Goal: Task Accomplishment & Management: Manage account settings

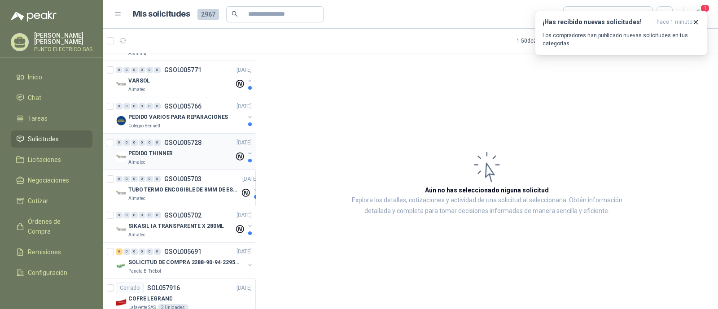
scroll to position [280, 0]
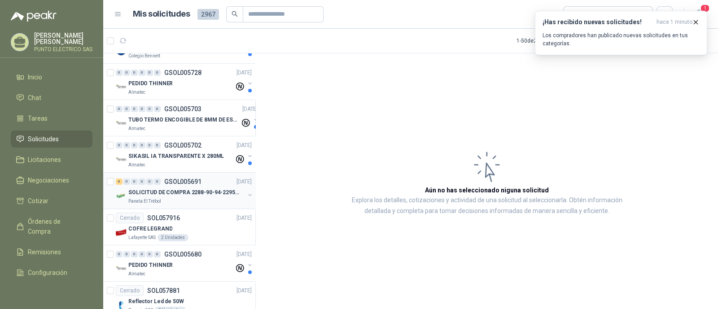
click at [188, 198] on div "Panela El Trébol" at bounding box center [186, 201] width 116 height 7
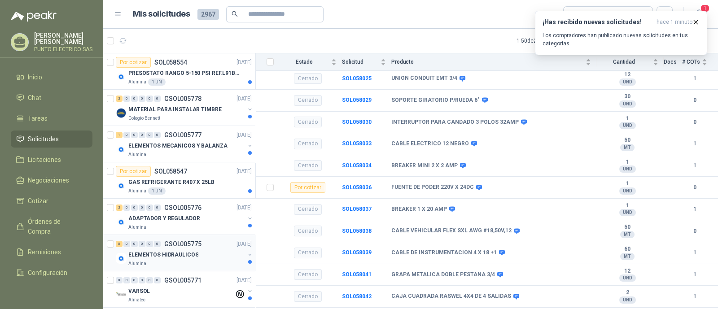
click at [170, 247] on div "5 0 0 0 0 0 GSOL005775 [DATE]" at bounding box center [185, 244] width 138 height 11
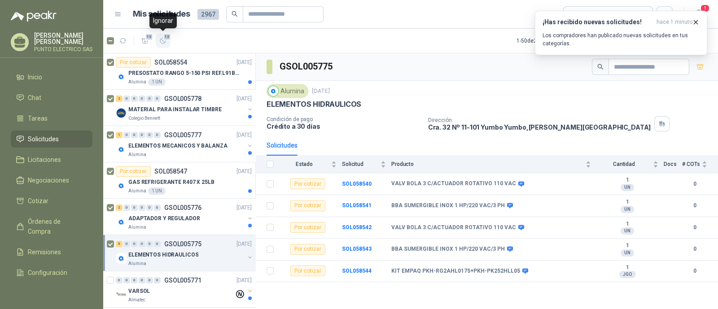
click at [165, 43] on icon "button" at bounding box center [163, 41] width 8 height 8
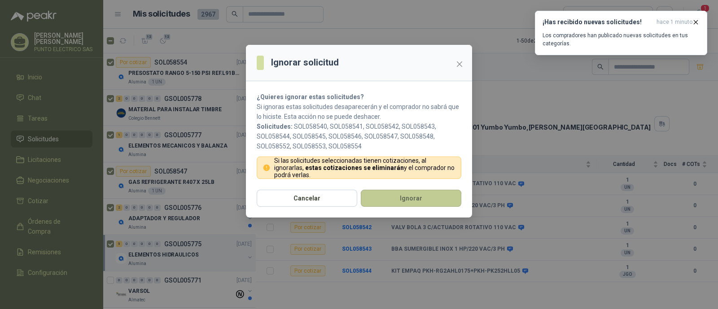
click at [404, 198] on button "Ignorar" at bounding box center [411, 198] width 100 height 17
click at [413, 199] on button "Ignorar" at bounding box center [411, 198] width 100 height 17
click at [415, 197] on button "Ignorar" at bounding box center [411, 198] width 100 height 17
click at [423, 199] on button "Ignorar" at bounding box center [411, 198] width 100 height 17
click at [418, 197] on button "Ignorar" at bounding box center [411, 198] width 100 height 17
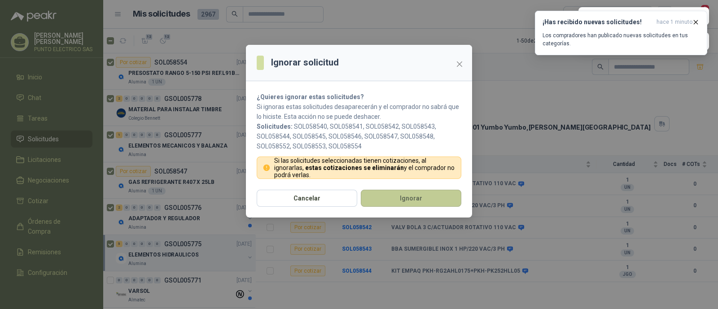
click at [418, 197] on button "Ignorar" at bounding box center [411, 198] width 100 height 17
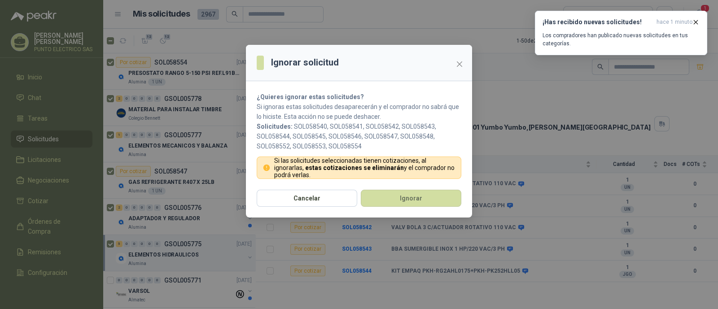
click at [697, 21] on div "Ignorar solicitud ¿Quieres ignorar estas solicitudes? Si ignoras estas solicitu…" at bounding box center [359, 154] width 718 height 309
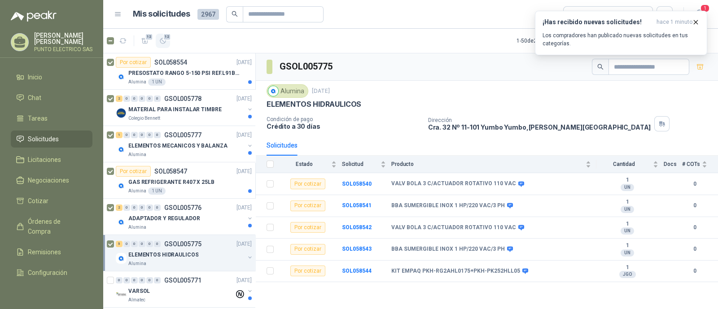
click at [166, 36] on span "12" at bounding box center [167, 36] width 9 height 7
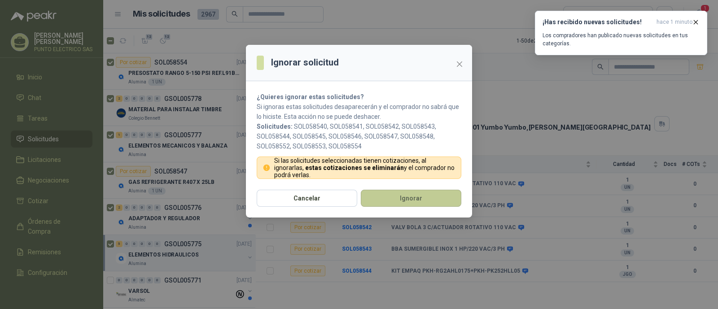
click at [417, 199] on button "Ignorar" at bounding box center [411, 198] width 100 height 17
drag, startPoint x: 463, startPoint y: 65, endPoint x: 374, endPoint y: 98, distance: 94.8
click at [462, 64] on span "Close" at bounding box center [459, 64] width 14 height 7
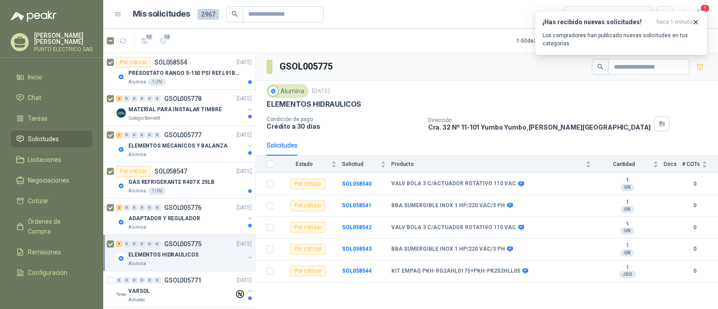
click at [345, 67] on div "GSOL005775" at bounding box center [487, 66] width 462 height 27
click at [164, 44] on button "5" at bounding box center [163, 41] width 14 height 14
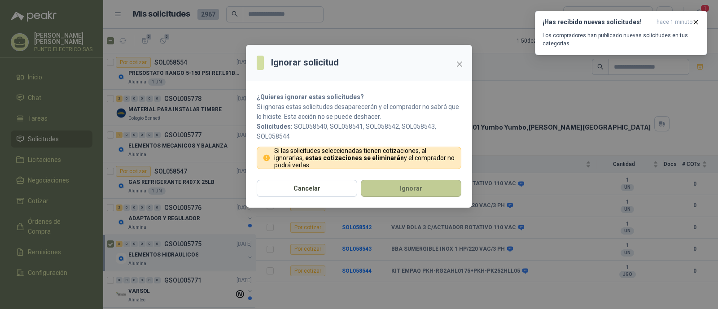
click at [401, 183] on button "Ignorar" at bounding box center [411, 188] width 100 height 17
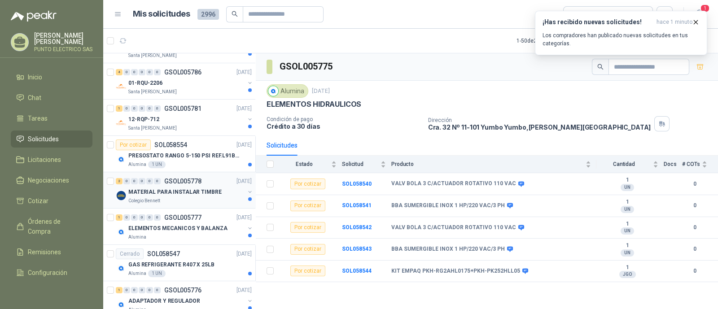
scroll to position [617, 0]
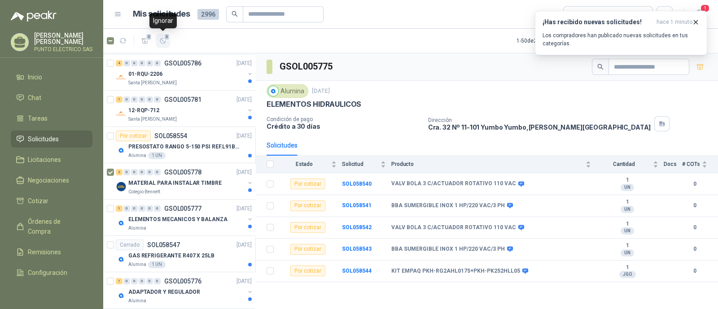
click at [166, 40] on icon "button" at bounding box center [162, 40] width 5 height 5
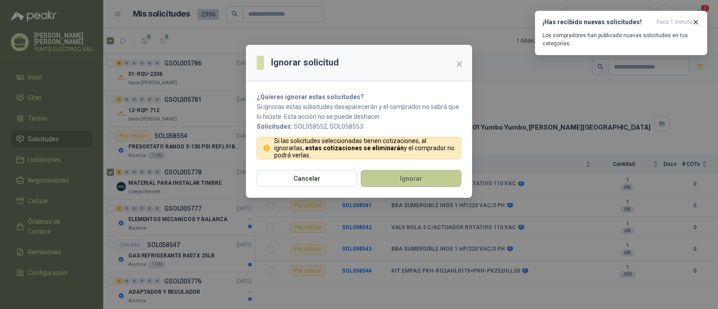
click at [400, 179] on button "Ignorar" at bounding box center [411, 178] width 100 height 17
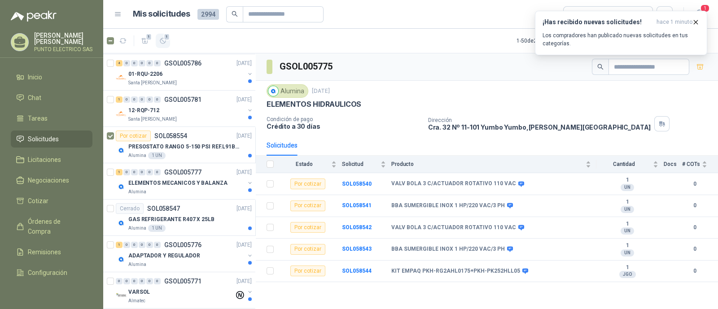
click at [165, 41] on icon "button" at bounding box center [163, 41] width 8 height 8
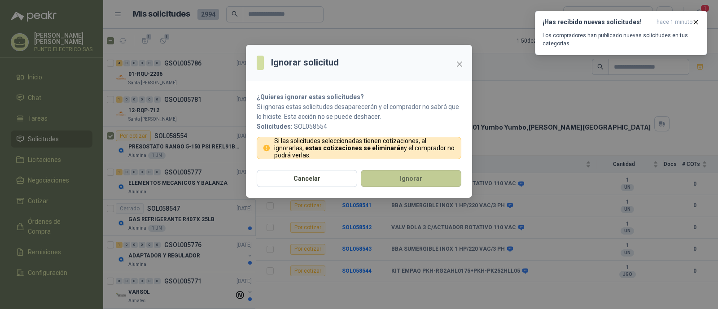
click at [407, 174] on button "Ignorar" at bounding box center [411, 178] width 100 height 17
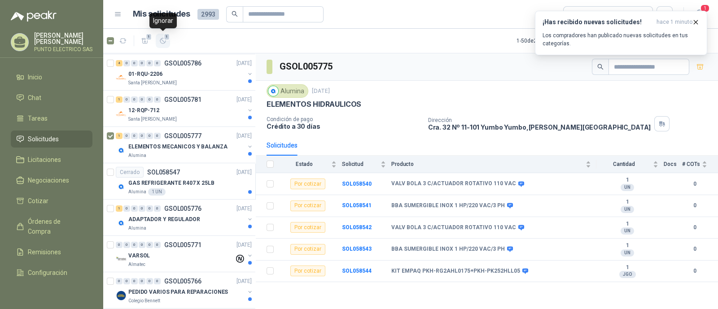
click at [164, 44] on icon "button" at bounding box center [163, 41] width 8 height 8
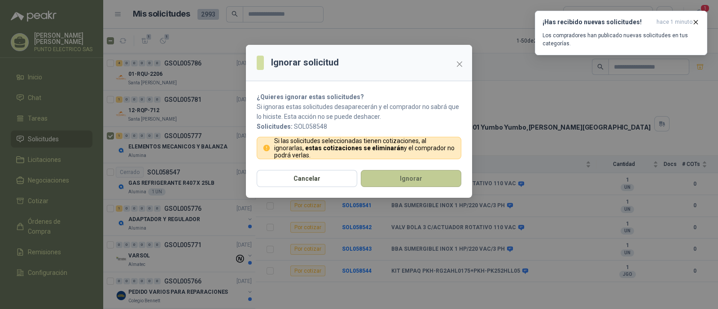
click at [403, 176] on button "Ignorar" at bounding box center [411, 178] width 100 height 17
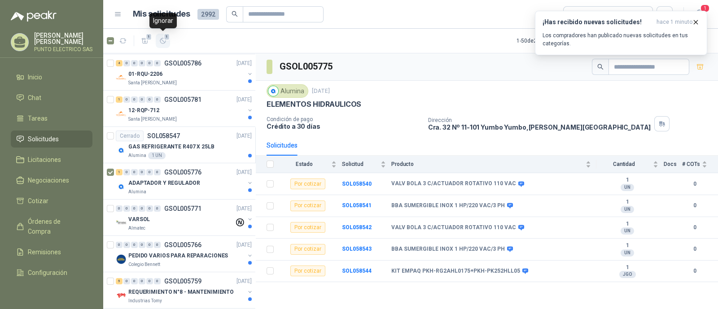
click at [164, 39] on span "1" at bounding box center [167, 36] width 6 height 7
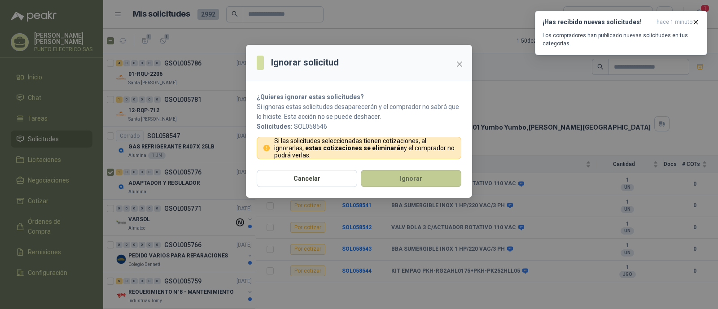
click at [408, 174] on button "Ignorar" at bounding box center [411, 178] width 100 height 17
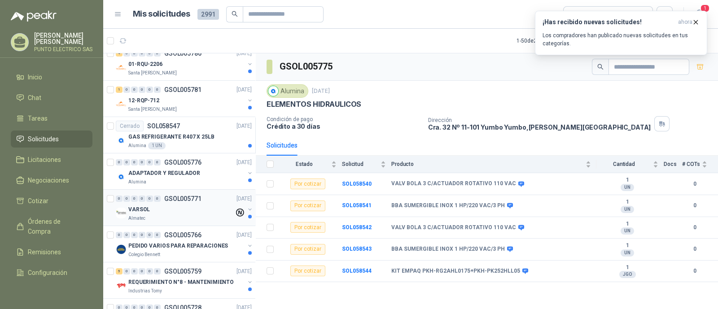
scroll to position [673, 0]
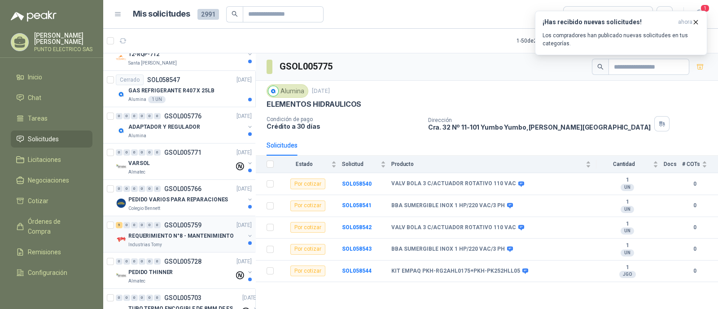
click at [168, 226] on p "GSOL005759" at bounding box center [182, 225] width 37 height 6
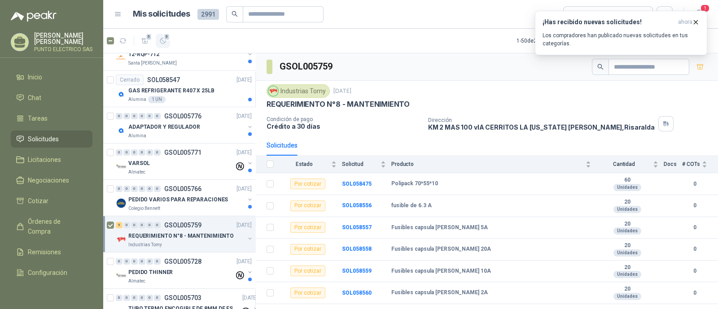
click at [163, 40] on icon "button" at bounding box center [163, 41] width 8 height 8
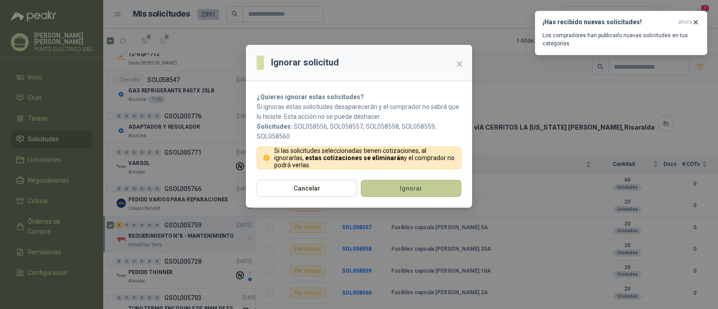
click at [414, 191] on button "Ignorar" at bounding box center [411, 188] width 100 height 17
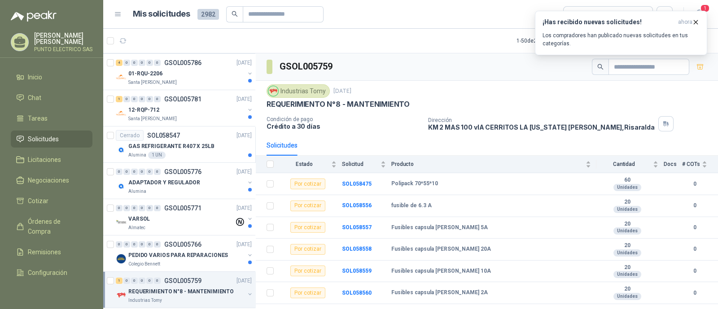
scroll to position [416, 0]
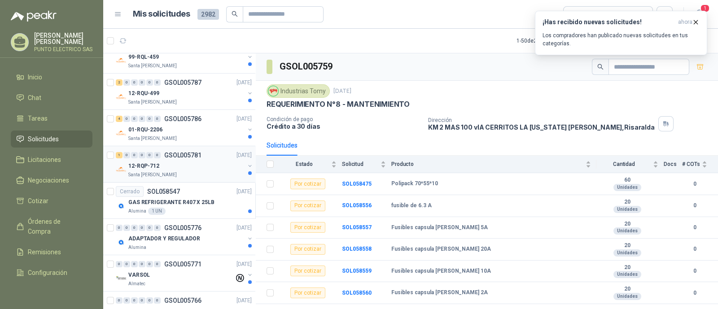
click at [174, 167] on div "12-RQP-712" at bounding box center [186, 166] width 116 height 11
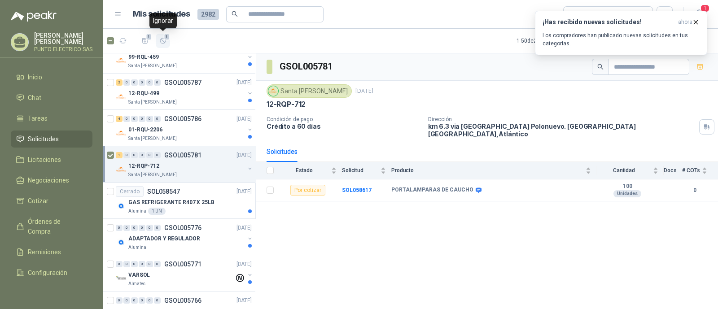
click at [164, 41] on icon "button" at bounding box center [163, 41] width 8 height 8
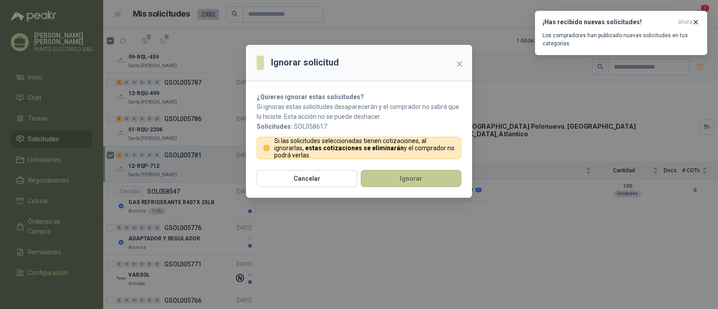
click at [414, 173] on button "Ignorar" at bounding box center [411, 178] width 100 height 17
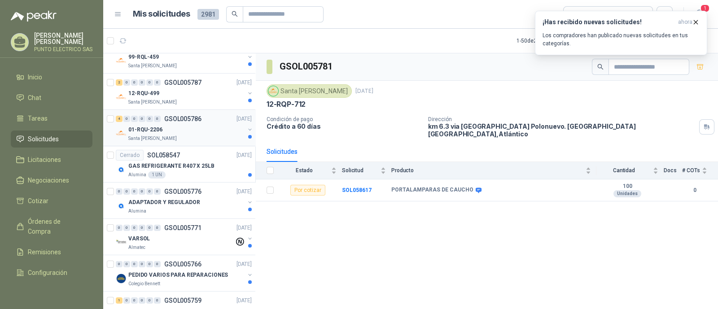
click at [185, 127] on div "01-RQU-2206" at bounding box center [186, 129] width 116 height 11
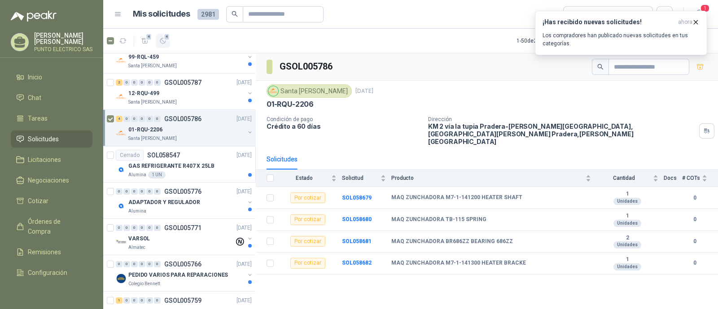
click at [161, 40] on icon "button" at bounding box center [163, 41] width 8 height 8
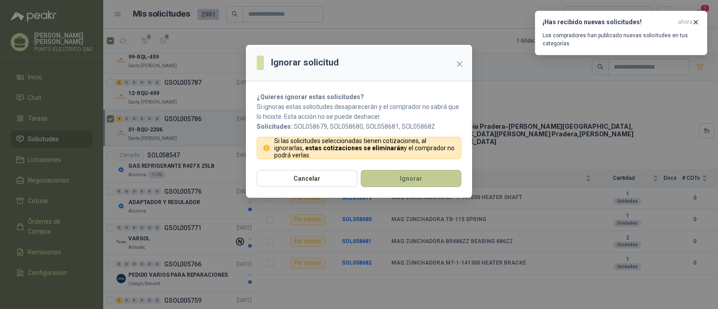
click at [409, 176] on button "Ignorar" at bounding box center [411, 178] width 100 height 17
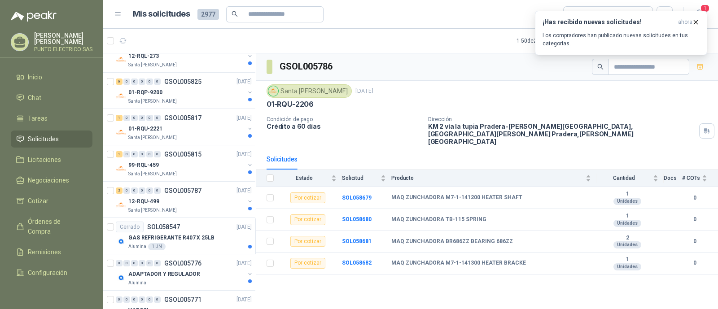
scroll to position [304, 0]
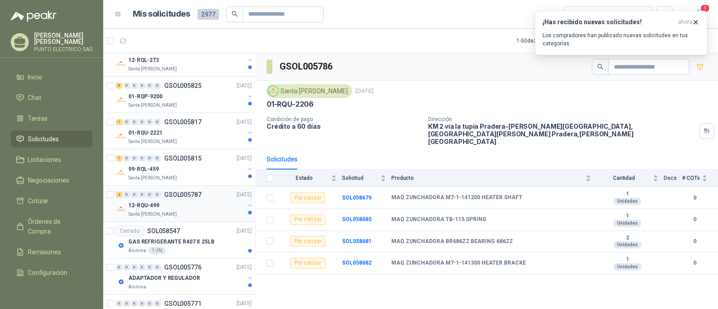
click at [187, 212] on div "Santa [PERSON_NAME]" at bounding box center [186, 214] width 116 height 7
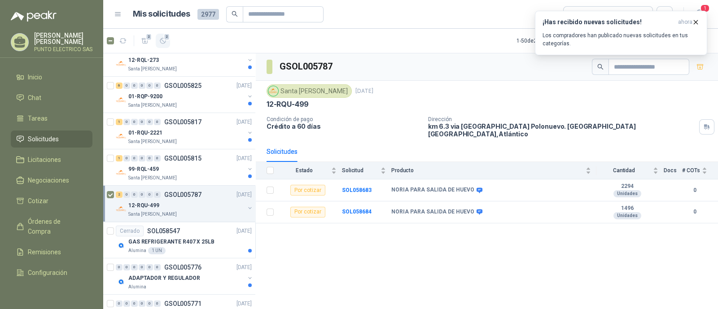
click at [166, 42] on icon "button" at bounding box center [163, 41] width 8 height 8
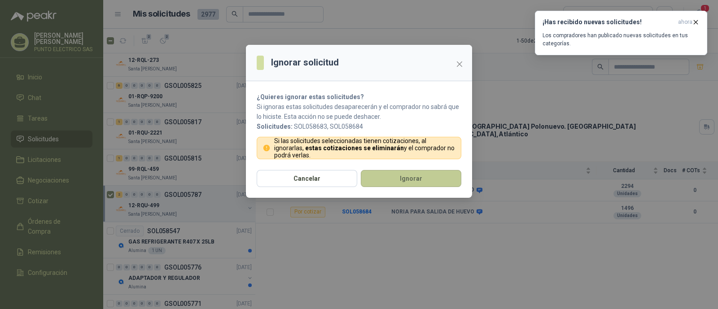
click at [429, 181] on button "Ignorar" at bounding box center [411, 178] width 100 height 17
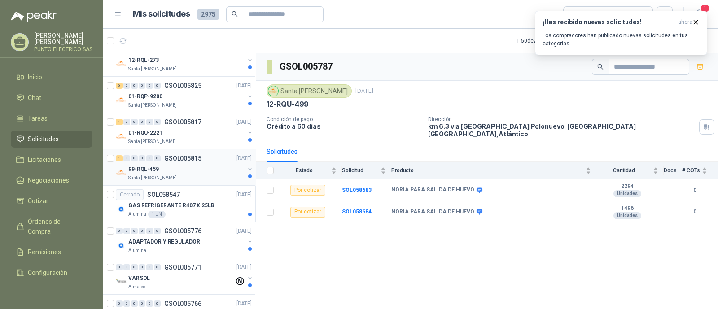
click at [192, 171] on div "99-RQL-459" at bounding box center [186, 169] width 116 height 11
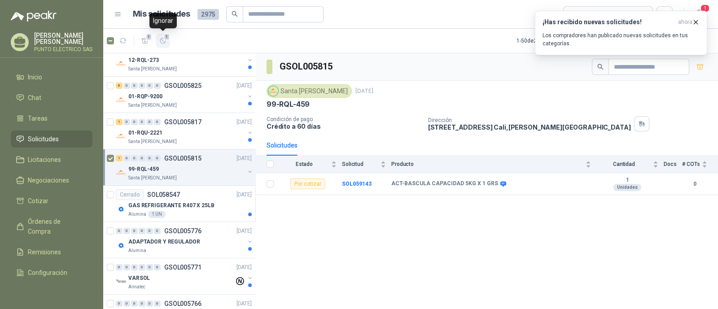
click at [166, 44] on icon "button" at bounding box center [163, 41] width 8 height 8
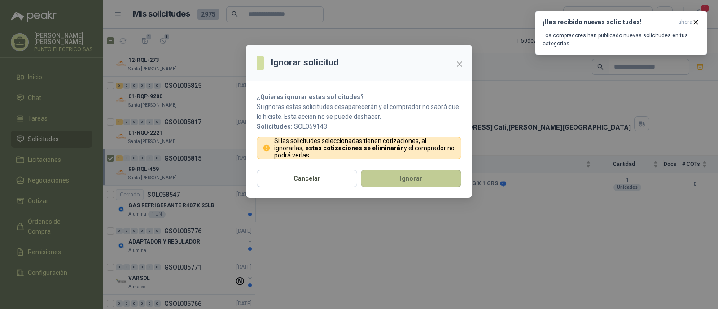
click at [408, 174] on button "Ignorar" at bounding box center [411, 178] width 100 height 17
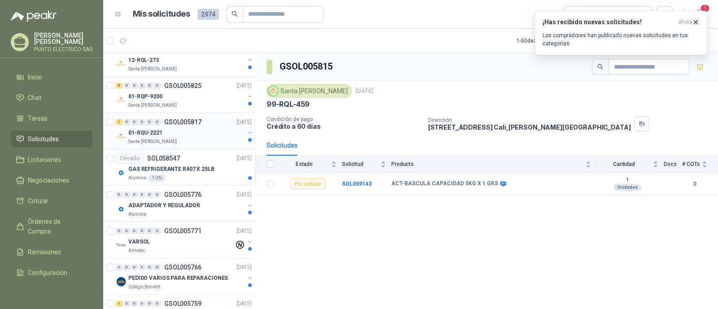
click at [195, 133] on div "01-RQU-2221" at bounding box center [186, 132] width 116 height 11
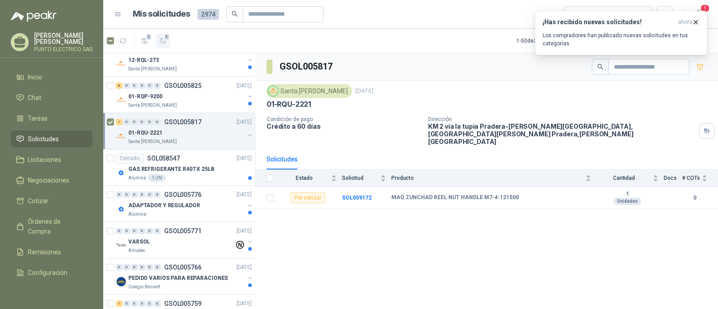
click at [168, 44] on button "1" at bounding box center [163, 41] width 14 height 14
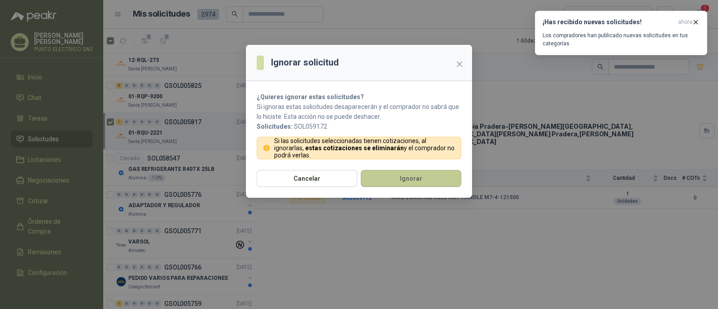
click at [418, 181] on button "Ignorar" at bounding box center [411, 178] width 100 height 17
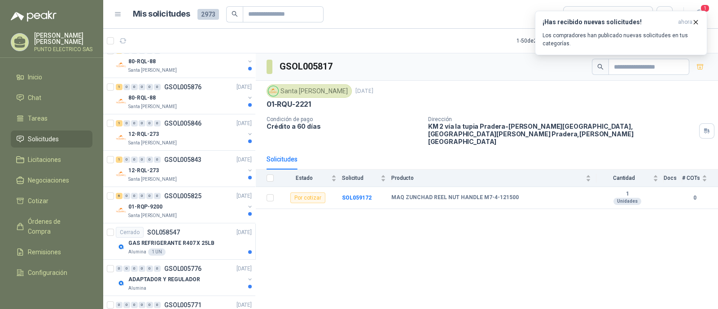
scroll to position [192, 0]
click at [192, 200] on div "6 0 0 0 0 0 GSOL005825 [DATE]" at bounding box center [185, 197] width 138 height 11
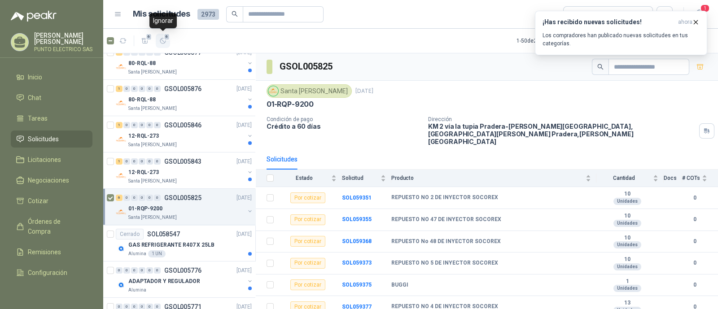
click at [165, 41] on icon "button" at bounding box center [162, 40] width 5 height 5
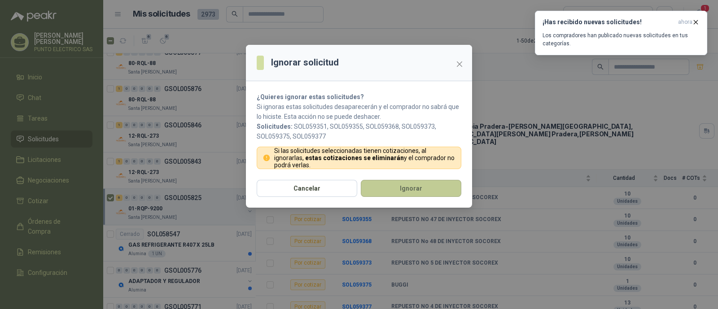
click at [421, 188] on button "Ignorar" at bounding box center [411, 188] width 100 height 17
click at [408, 187] on button "Ignorar" at bounding box center [411, 188] width 100 height 17
click at [407, 192] on button "Ignorar" at bounding box center [411, 188] width 100 height 17
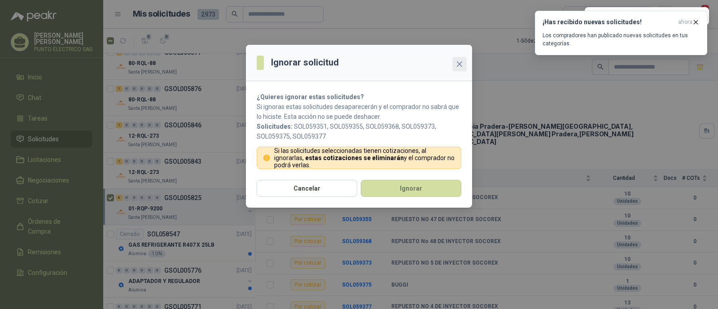
click at [460, 63] on icon "close" at bounding box center [459, 64] width 7 height 7
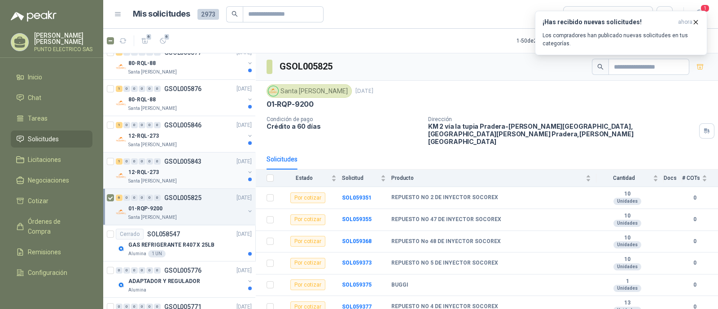
click at [189, 161] on p "GSOL005843" at bounding box center [182, 161] width 37 height 6
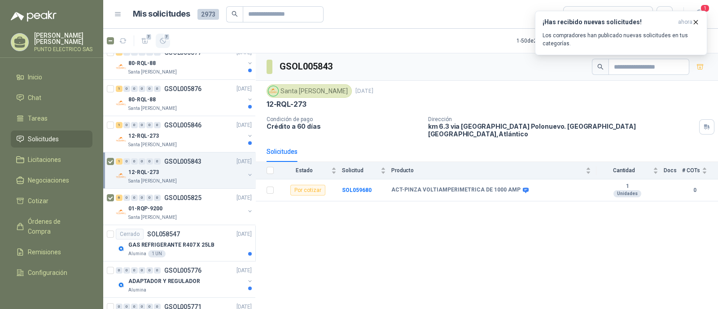
click at [163, 42] on icon "button" at bounding box center [163, 41] width 8 height 8
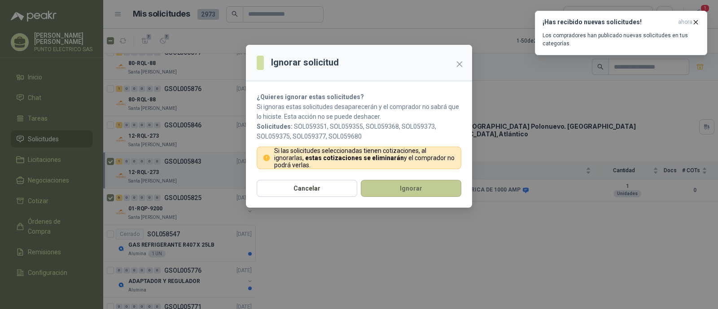
click at [403, 190] on button "Ignorar" at bounding box center [411, 188] width 100 height 17
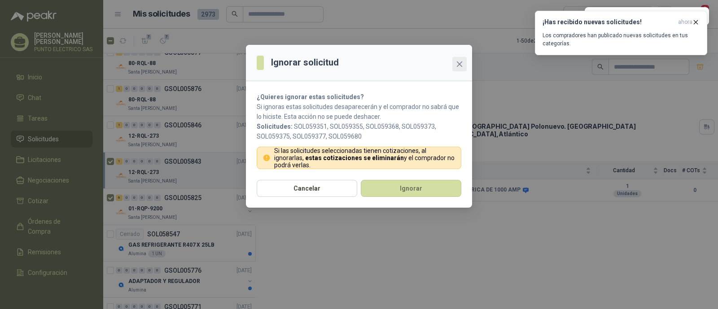
click at [457, 64] on icon "close" at bounding box center [459, 64] width 7 height 7
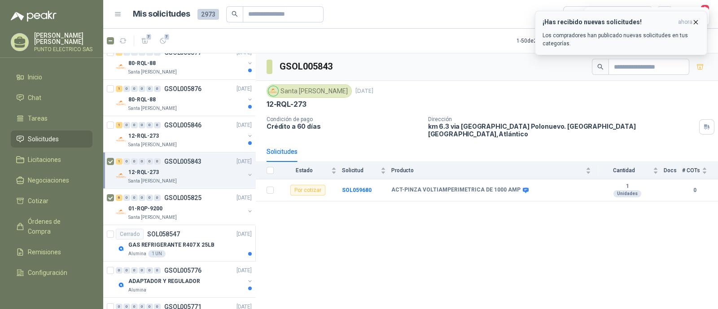
click at [696, 23] on icon "button" at bounding box center [696, 22] width 8 height 8
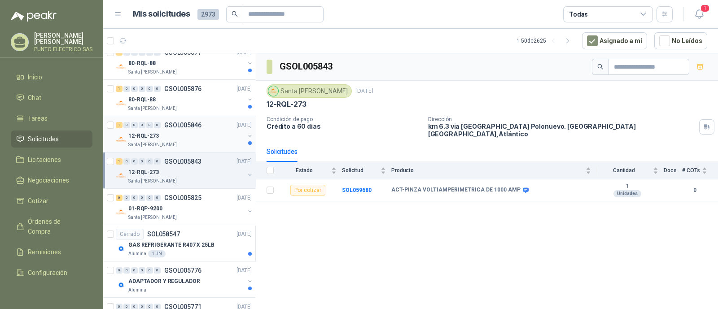
click at [192, 139] on div "12-RQL-273" at bounding box center [186, 136] width 116 height 11
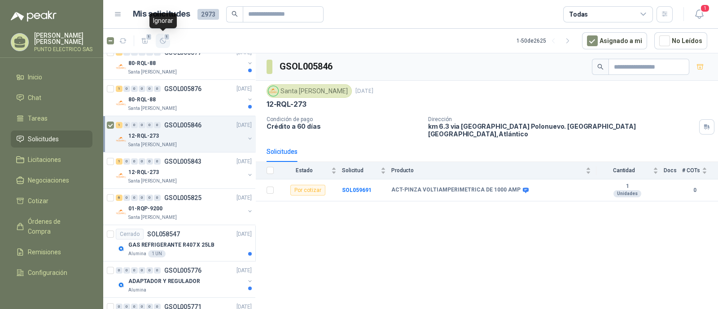
click at [166, 44] on icon "button" at bounding box center [163, 41] width 8 height 8
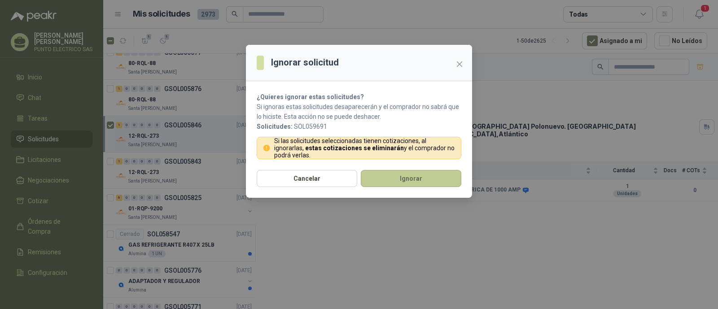
click at [395, 175] on button "Ignorar" at bounding box center [411, 178] width 100 height 17
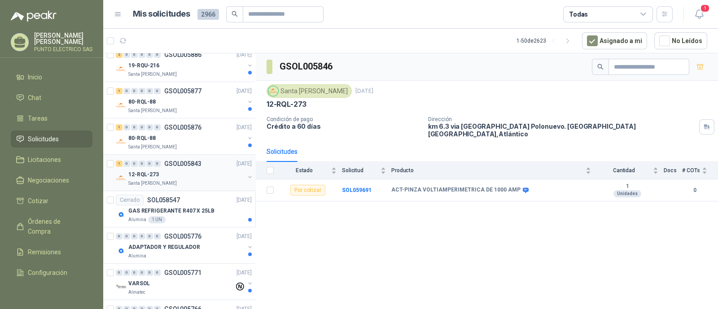
scroll to position [135, 0]
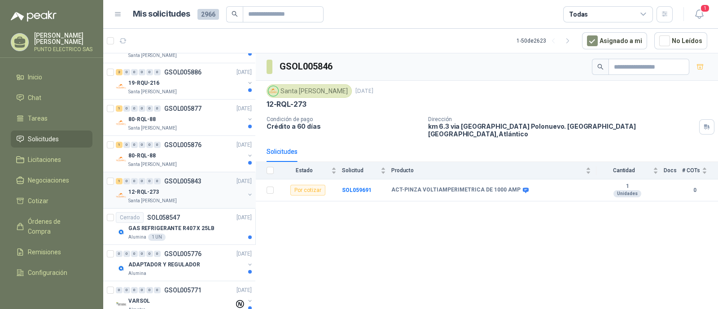
click at [183, 183] on p "GSOL005843" at bounding box center [182, 181] width 37 height 6
click at [162, 42] on icon "button" at bounding box center [163, 41] width 8 height 8
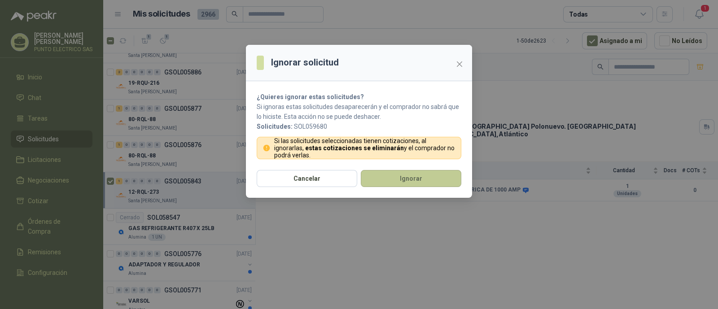
click at [429, 179] on button "Ignorar" at bounding box center [411, 178] width 100 height 17
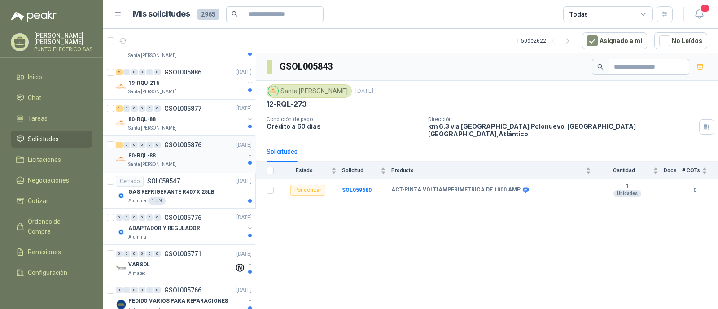
click at [187, 157] on div "80-RQL-88" at bounding box center [186, 155] width 116 height 11
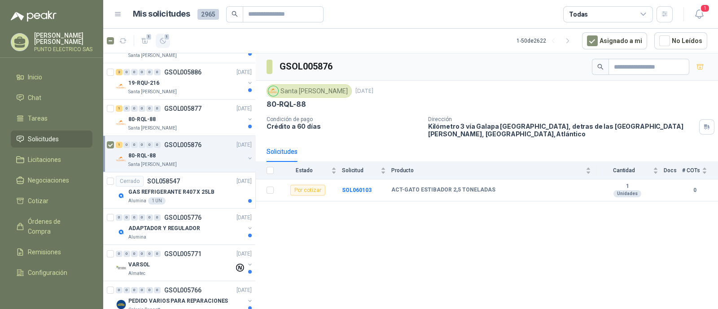
click at [163, 40] on icon "button" at bounding box center [163, 41] width 8 height 8
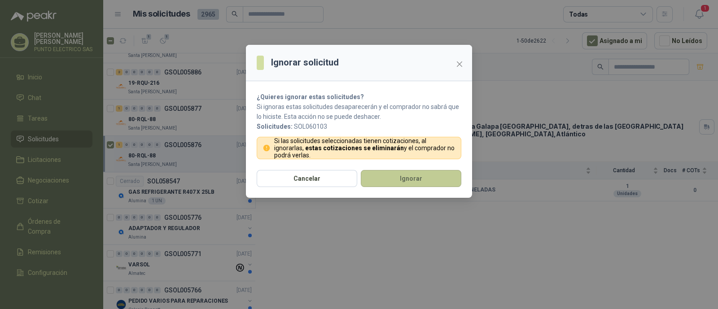
click at [407, 174] on button "Ignorar" at bounding box center [411, 178] width 100 height 17
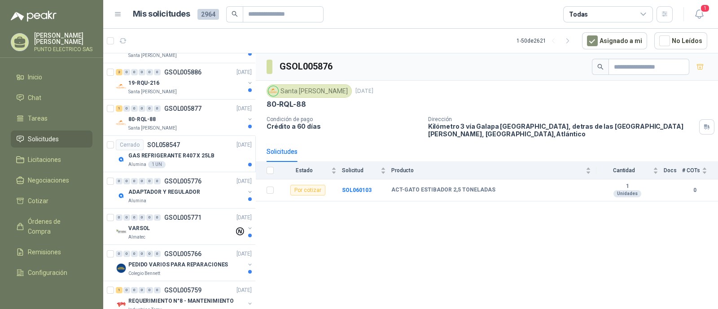
scroll to position [79, 0]
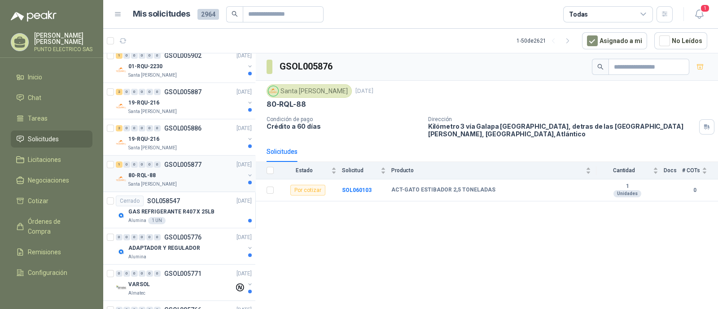
click at [191, 170] on div "80-RQL-88" at bounding box center [186, 175] width 116 height 11
click at [163, 38] on icon "button" at bounding box center [163, 41] width 8 height 8
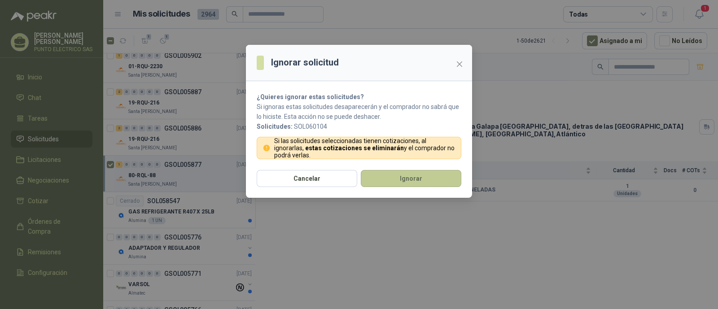
click at [405, 174] on button "Ignorar" at bounding box center [411, 178] width 100 height 17
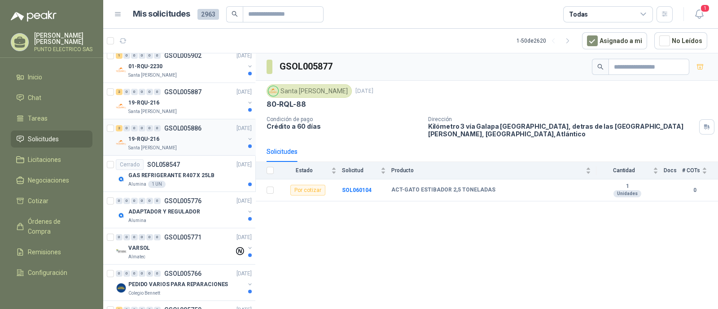
click at [174, 139] on div "19-RQU-216" at bounding box center [186, 139] width 116 height 11
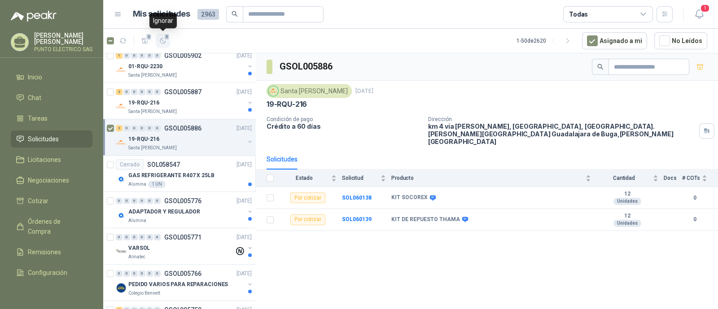
click at [163, 40] on icon "button" at bounding box center [163, 41] width 8 height 8
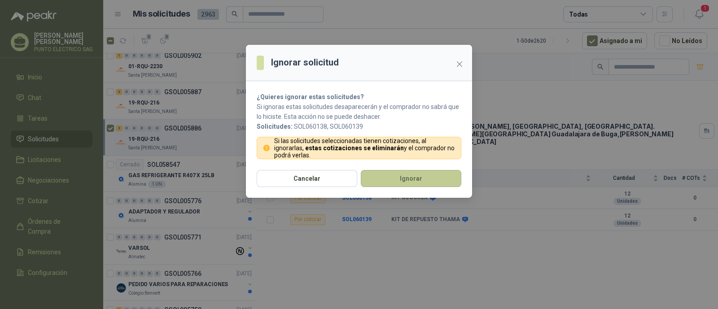
click at [417, 179] on button "Ignorar" at bounding box center [411, 178] width 100 height 17
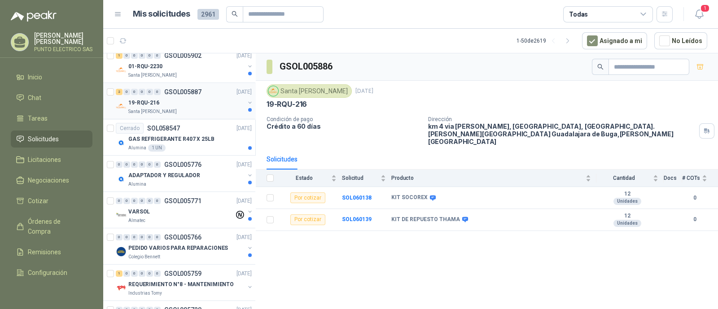
click at [187, 101] on div "19-RQU-216" at bounding box center [186, 102] width 116 height 11
click at [166, 43] on icon "button" at bounding box center [163, 41] width 8 height 8
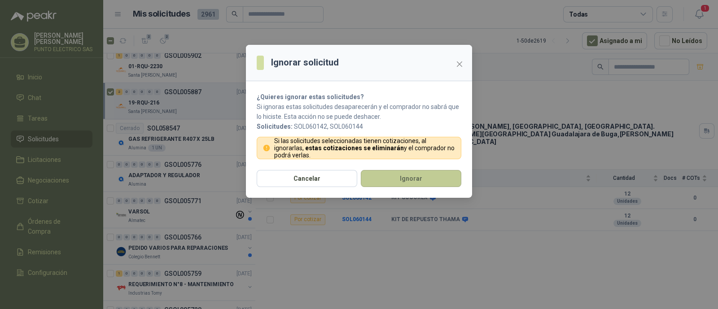
click at [414, 177] on button "Ignorar" at bounding box center [411, 178] width 100 height 17
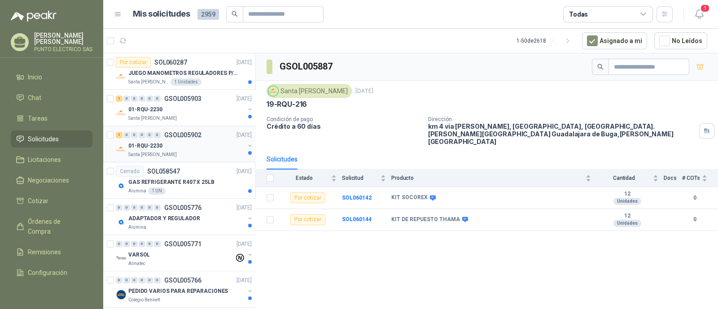
click at [193, 145] on div "01-RQU-2230" at bounding box center [186, 145] width 116 height 11
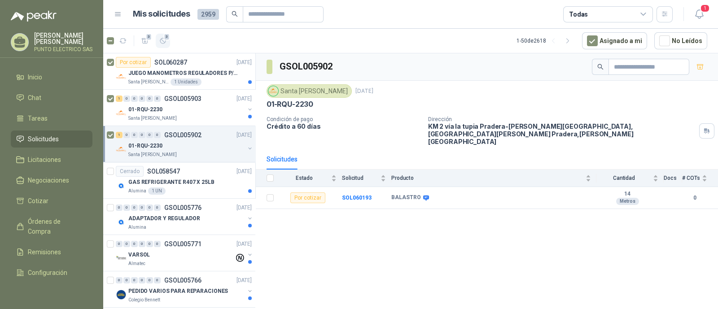
click at [164, 43] on icon "button" at bounding box center [163, 41] width 8 height 8
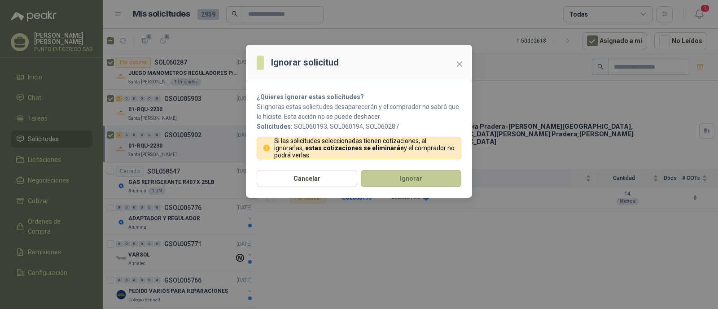
click at [419, 175] on button "Ignorar" at bounding box center [411, 178] width 100 height 17
